Goal: Task Accomplishment & Management: Use online tool/utility

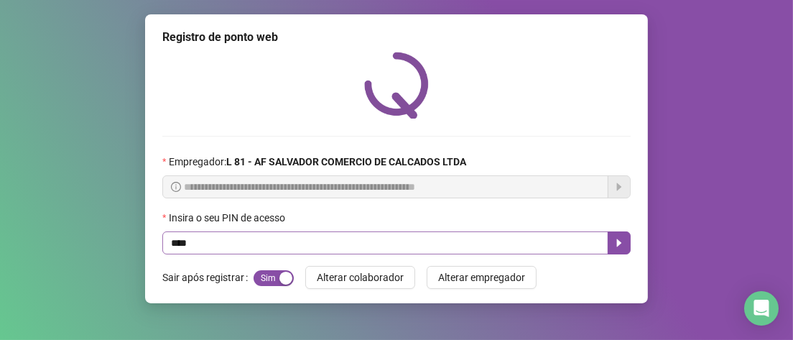
type input "*****"
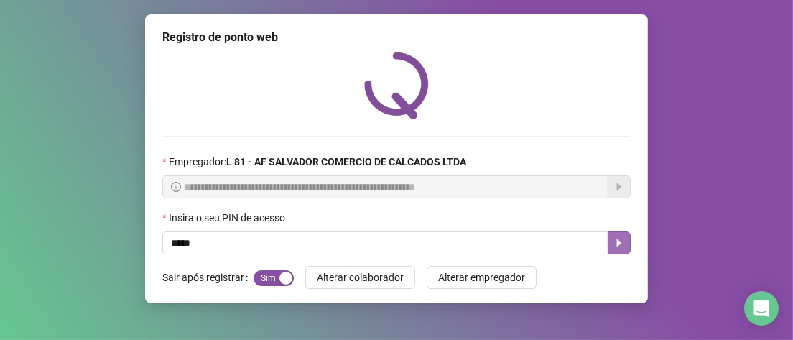
click at [622, 241] on icon "caret-right" at bounding box center [619, 242] width 11 height 11
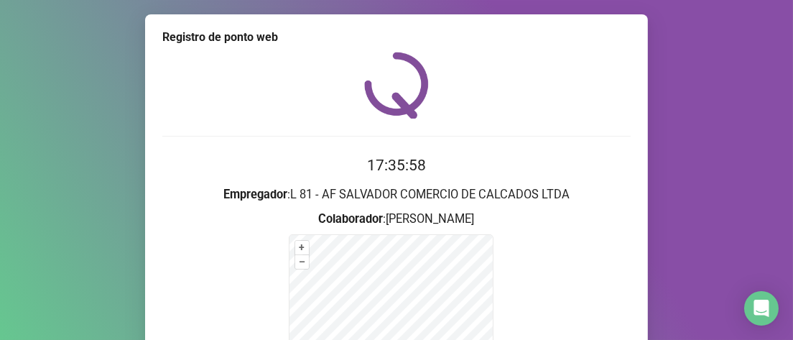
scroll to position [216, 0]
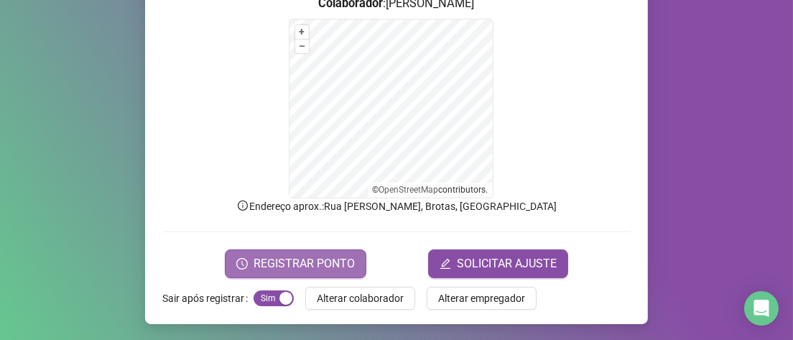
click at [301, 270] on span "REGISTRAR PONTO" at bounding box center [304, 263] width 101 height 17
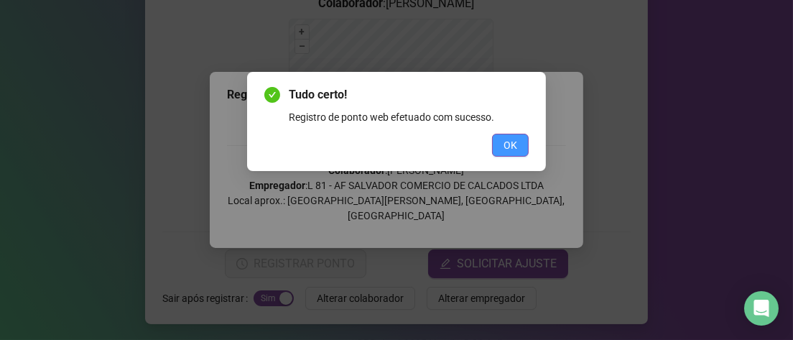
click at [510, 145] on span "OK" at bounding box center [511, 145] width 14 height 16
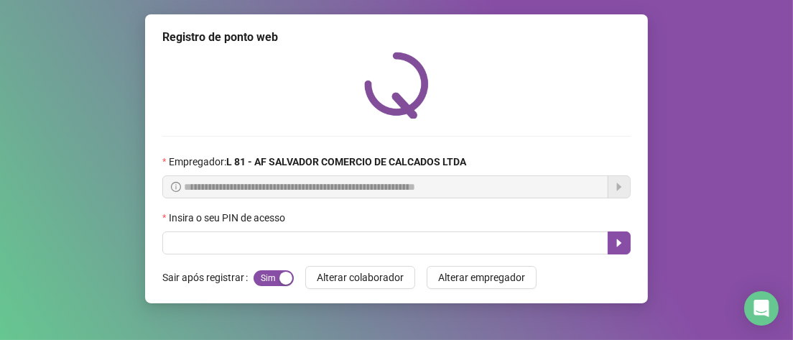
scroll to position [0, 0]
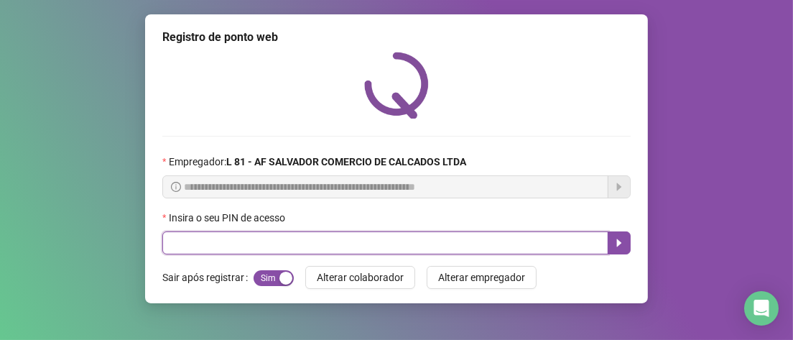
click at [271, 237] on input "text" at bounding box center [385, 242] width 446 height 23
type input "*****"
click at [625, 246] on button "button" at bounding box center [619, 242] width 23 height 23
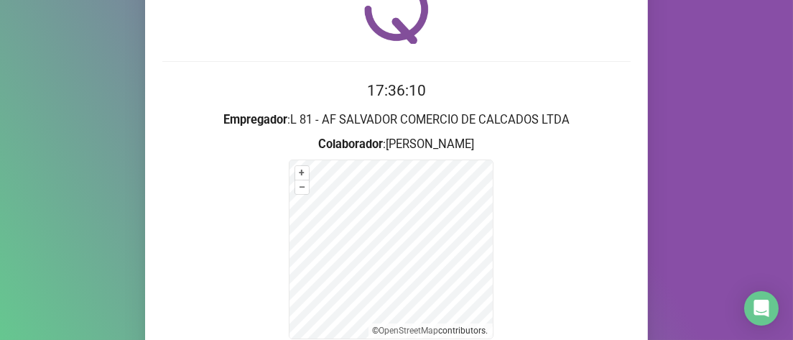
scroll to position [206, 0]
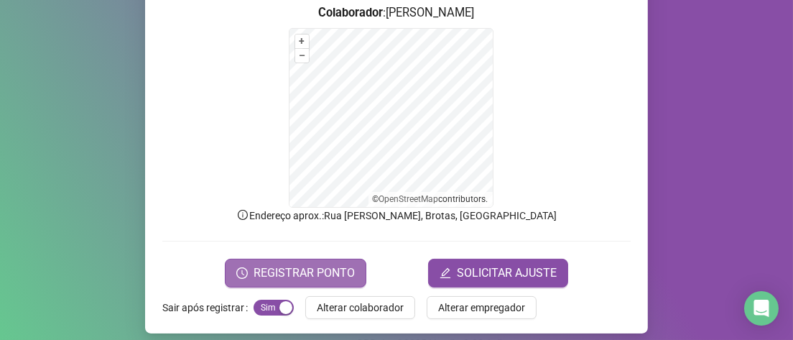
click at [258, 272] on span "REGISTRAR PONTO" at bounding box center [304, 272] width 101 height 17
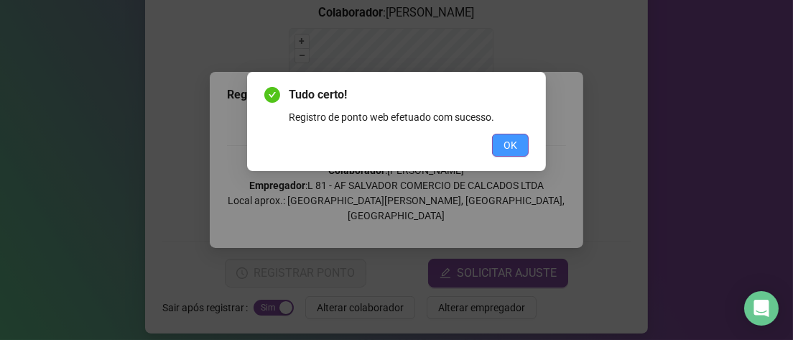
click at [499, 146] on button "OK" at bounding box center [510, 145] width 37 height 23
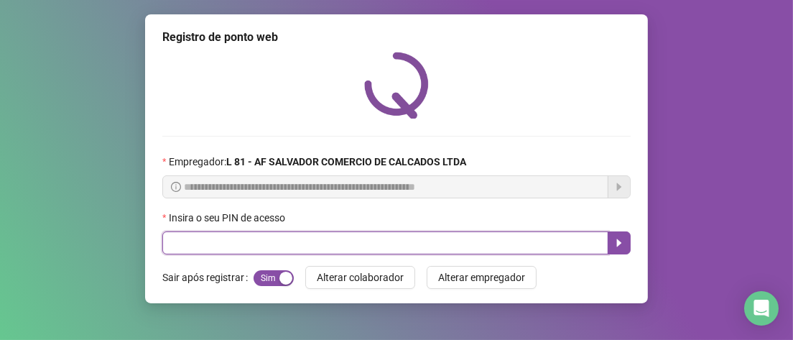
click at [200, 242] on input "text" at bounding box center [385, 242] width 446 height 23
type input "*****"
click at [622, 246] on icon "caret-right" at bounding box center [619, 242] width 11 height 11
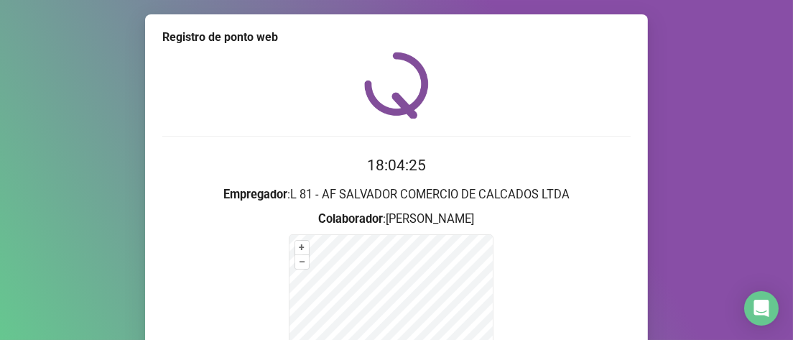
scroll to position [144, 0]
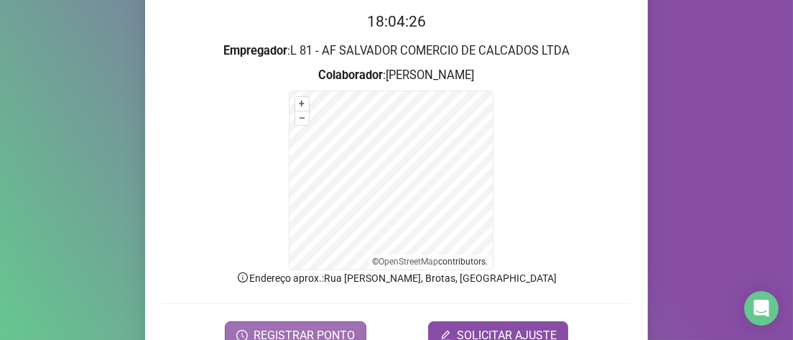
click at [341, 327] on span "REGISTRAR PONTO" at bounding box center [304, 335] width 101 height 17
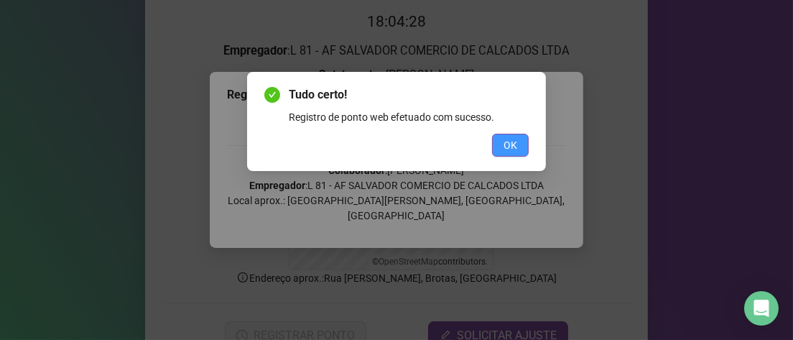
click at [515, 149] on span "OK" at bounding box center [511, 145] width 14 height 16
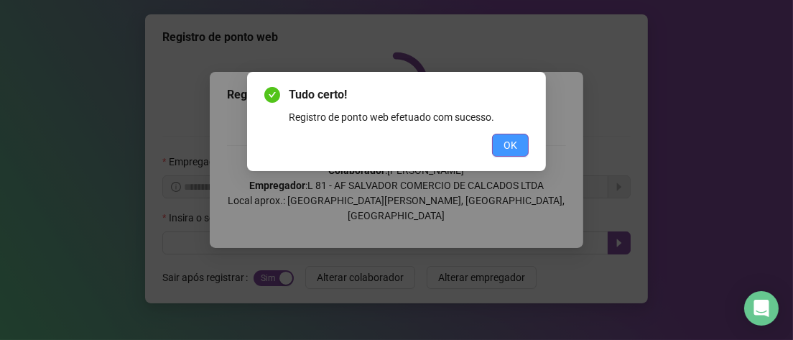
scroll to position [0, 0]
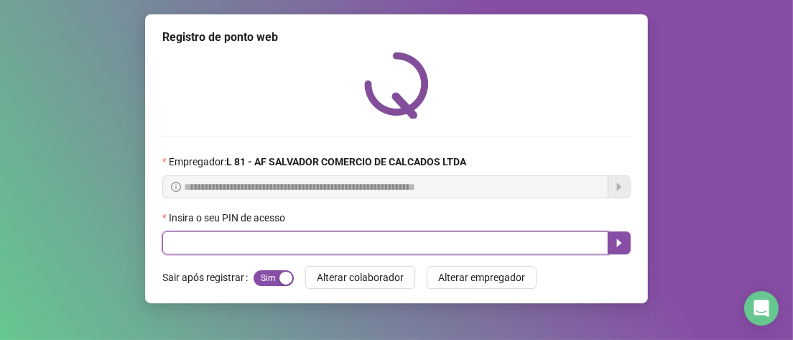
click at [185, 236] on input "text" at bounding box center [385, 242] width 446 height 23
type input "*****"
click at [618, 246] on icon "caret-right" at bounding box center [619, 243] width 5 height 8
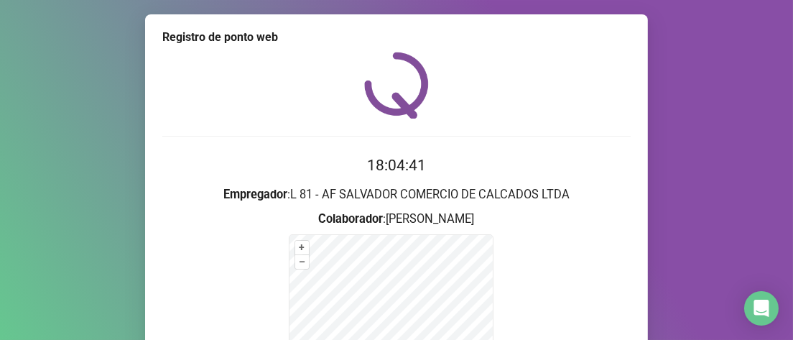
scroll to position [216, 0]
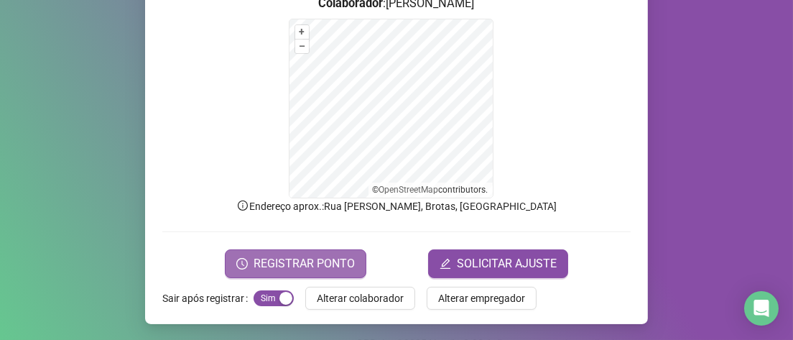
click at [252, 274] on button "REGISTRAR PONTO" at bounding box center [296, 263] width 142 height 29
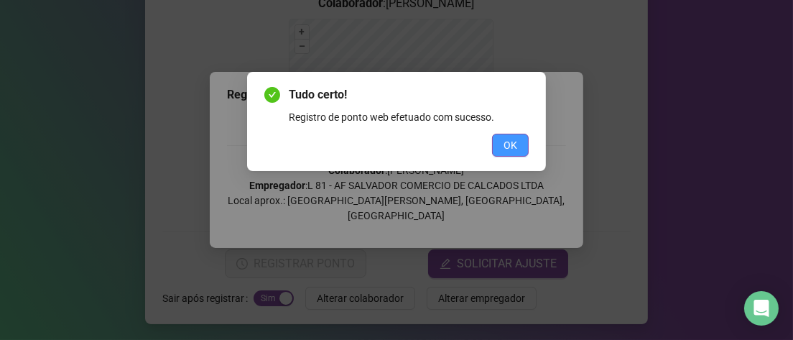
click at [505, 149] on span "OK" at bounding box center [511, 145] width 14 height 16
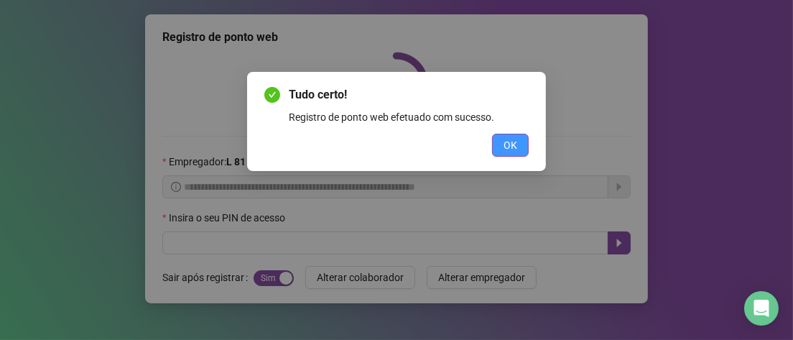
scroll to position [0, 0]
